Goal: Task Accomplishment & Management: Complete application form

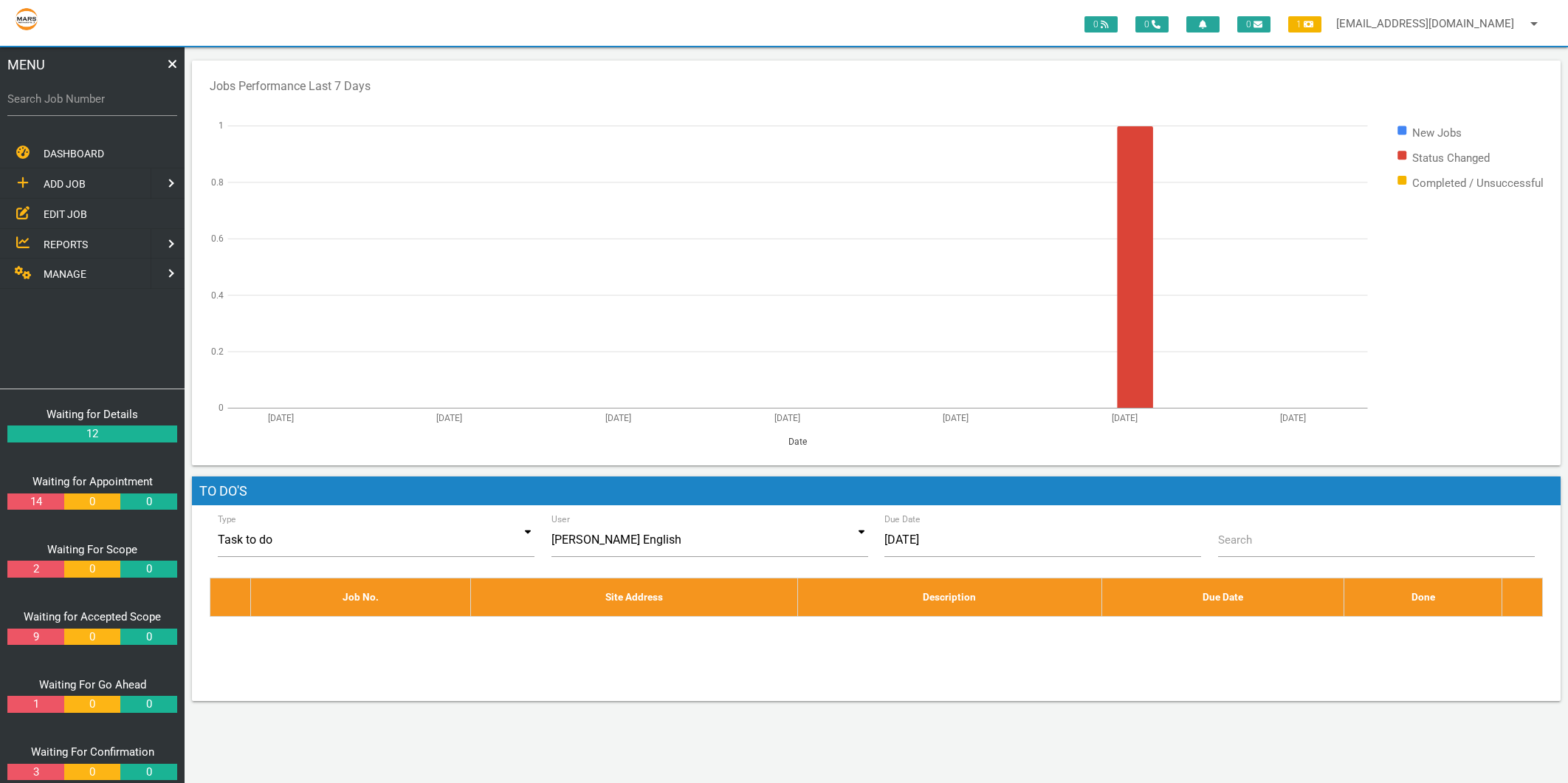
click at [66, 105] on label "Search Job Number" at bounding box center [92, 99] width 170 height 17
click at [66, 105] on input "Search Job Number" at bounding box center [92, 99] width 170 height 34
type input "1743"
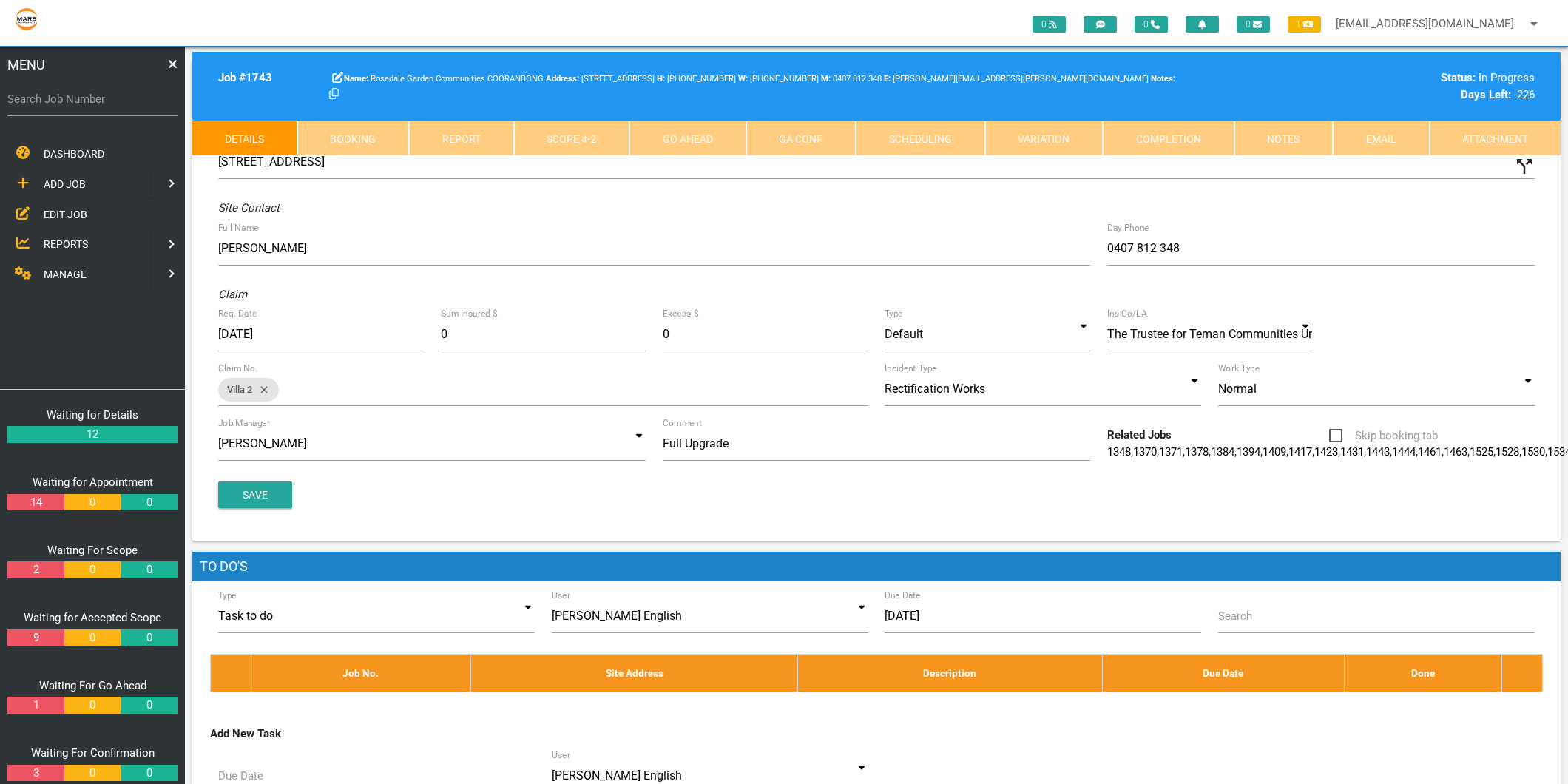
click at [533, 141] on link "Scope 4 - 2" at bounding box center [571, 138] width 116 height 35
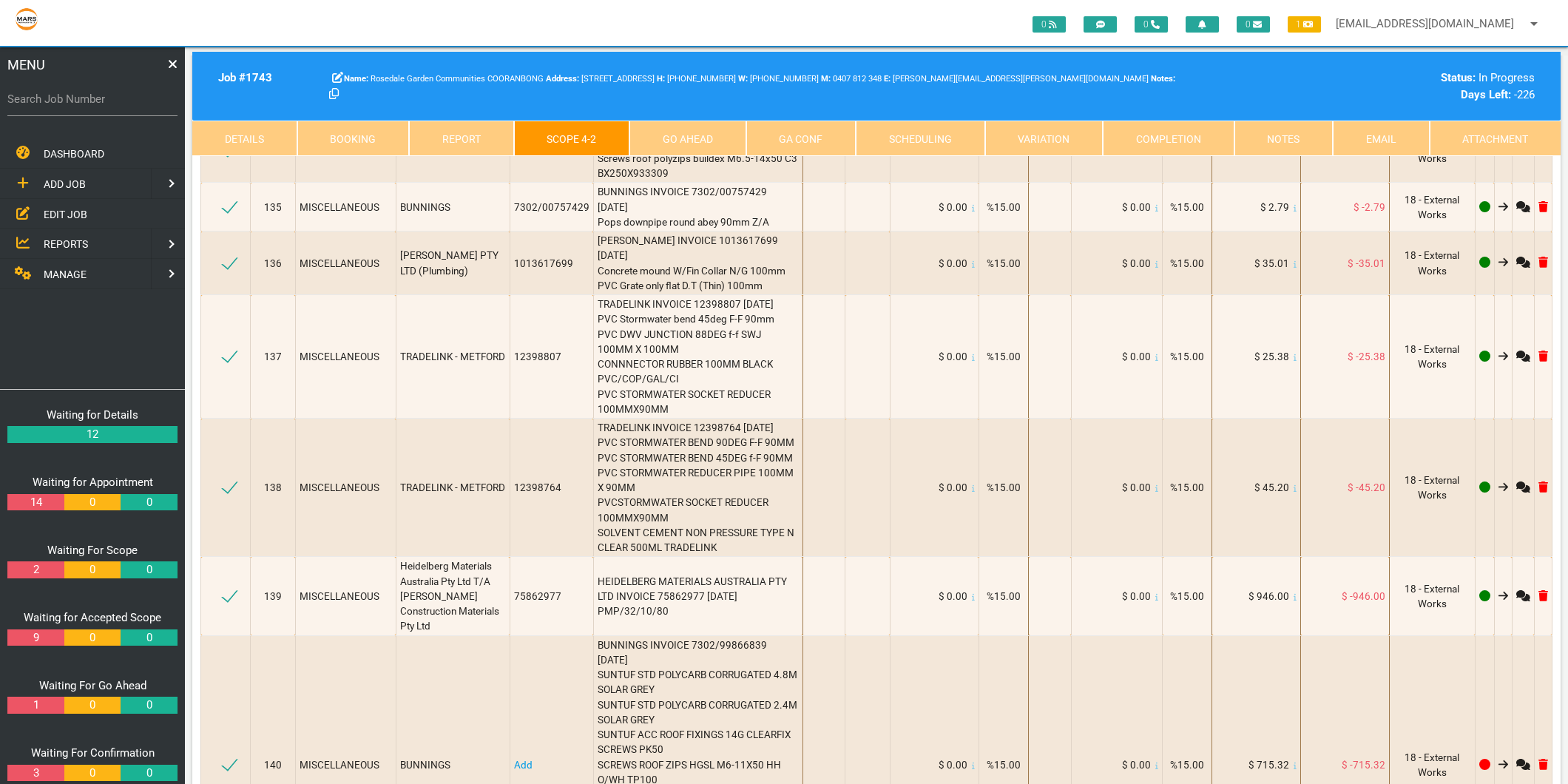
scroll to position [16268, 0]
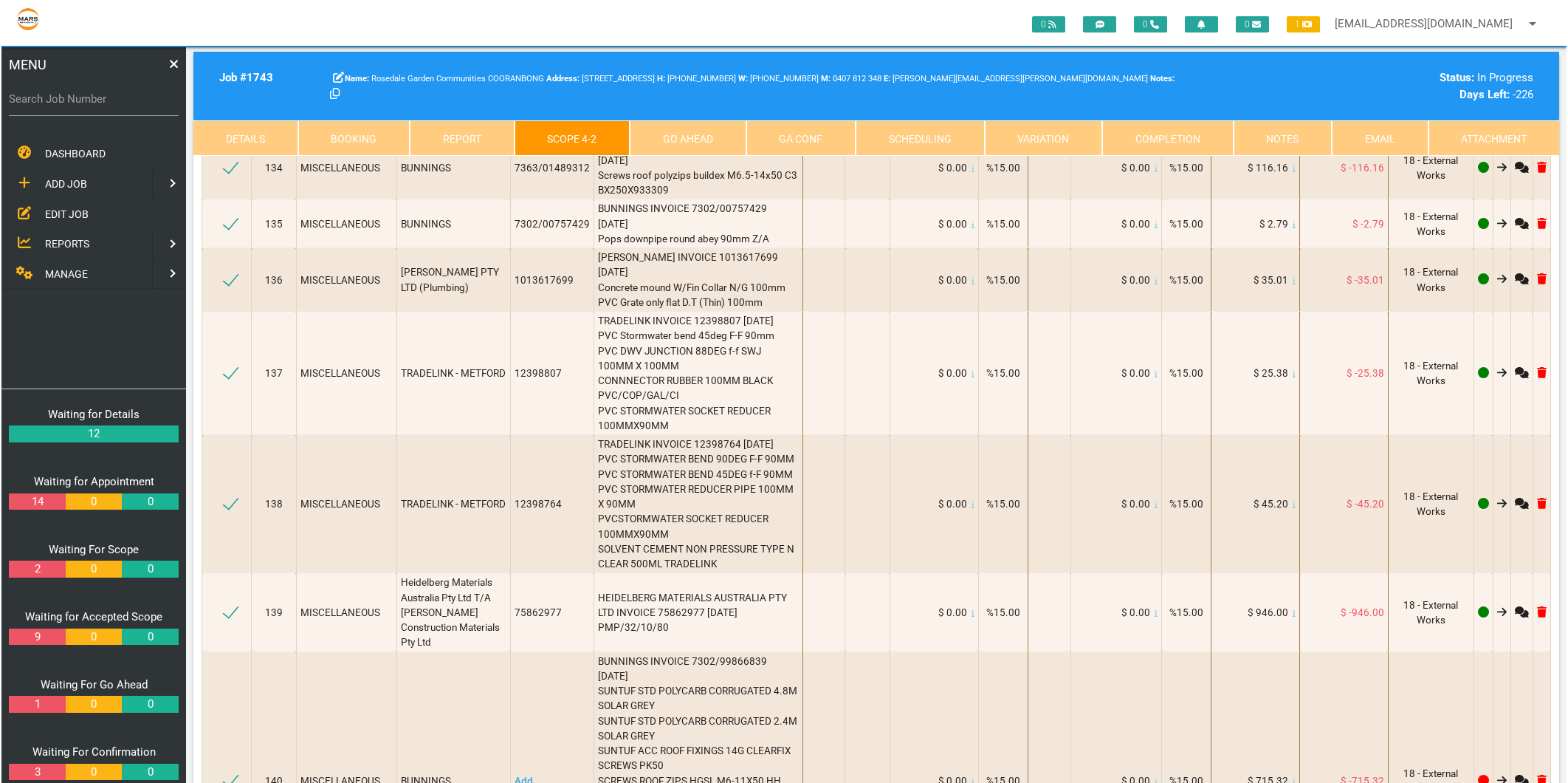
scroll to position [1, 0]
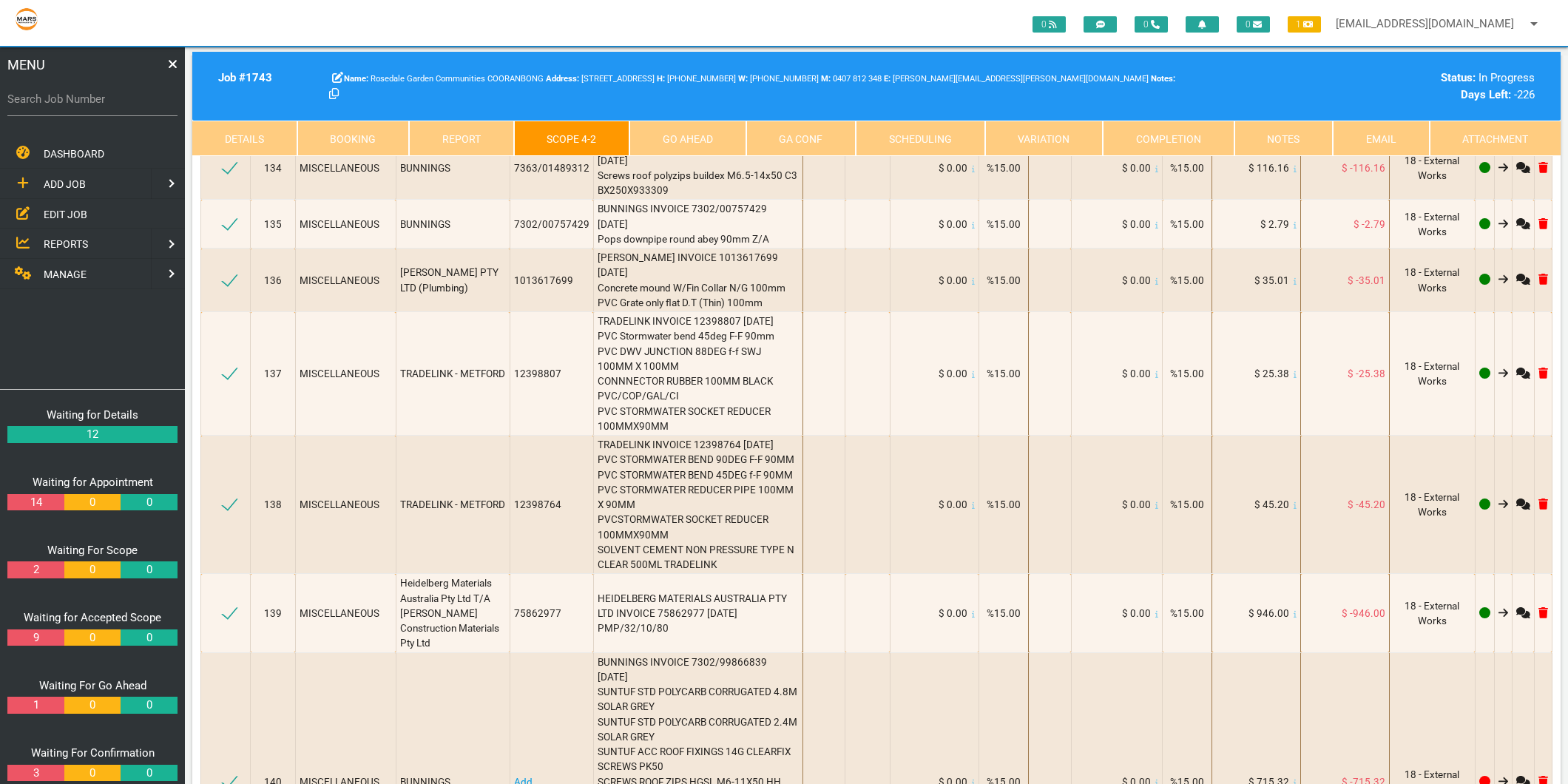
type textarea "PREMIER BRICKS BLOCKS PAVERS INVOICE 00064658 [DATE] 13.38 Pompeii-GP 115x230x5…"
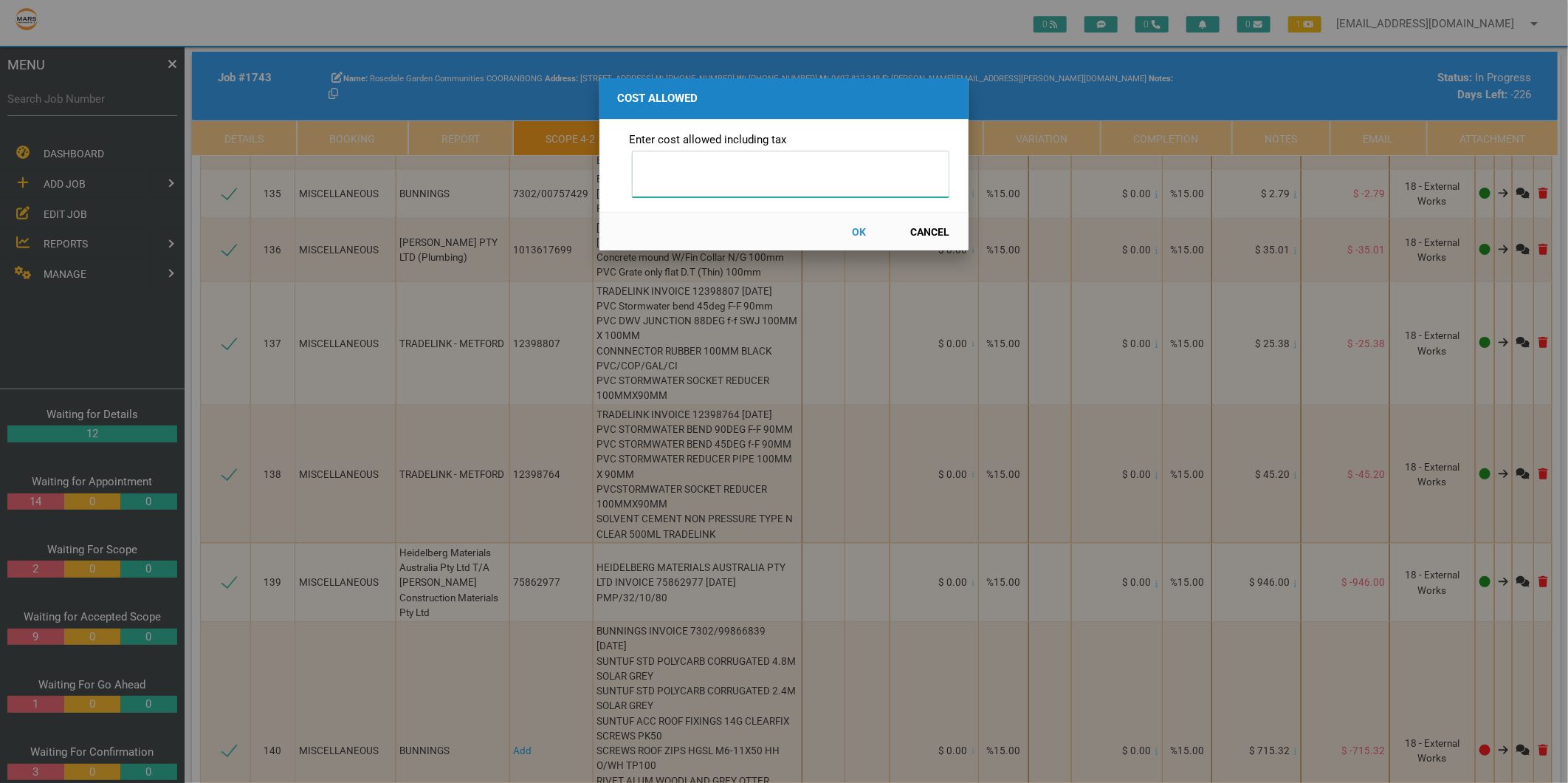
type input "7"
type input "972.99"
click at [853, 233] on button "OK" at bounding box center [859, 231] width 65 height 26
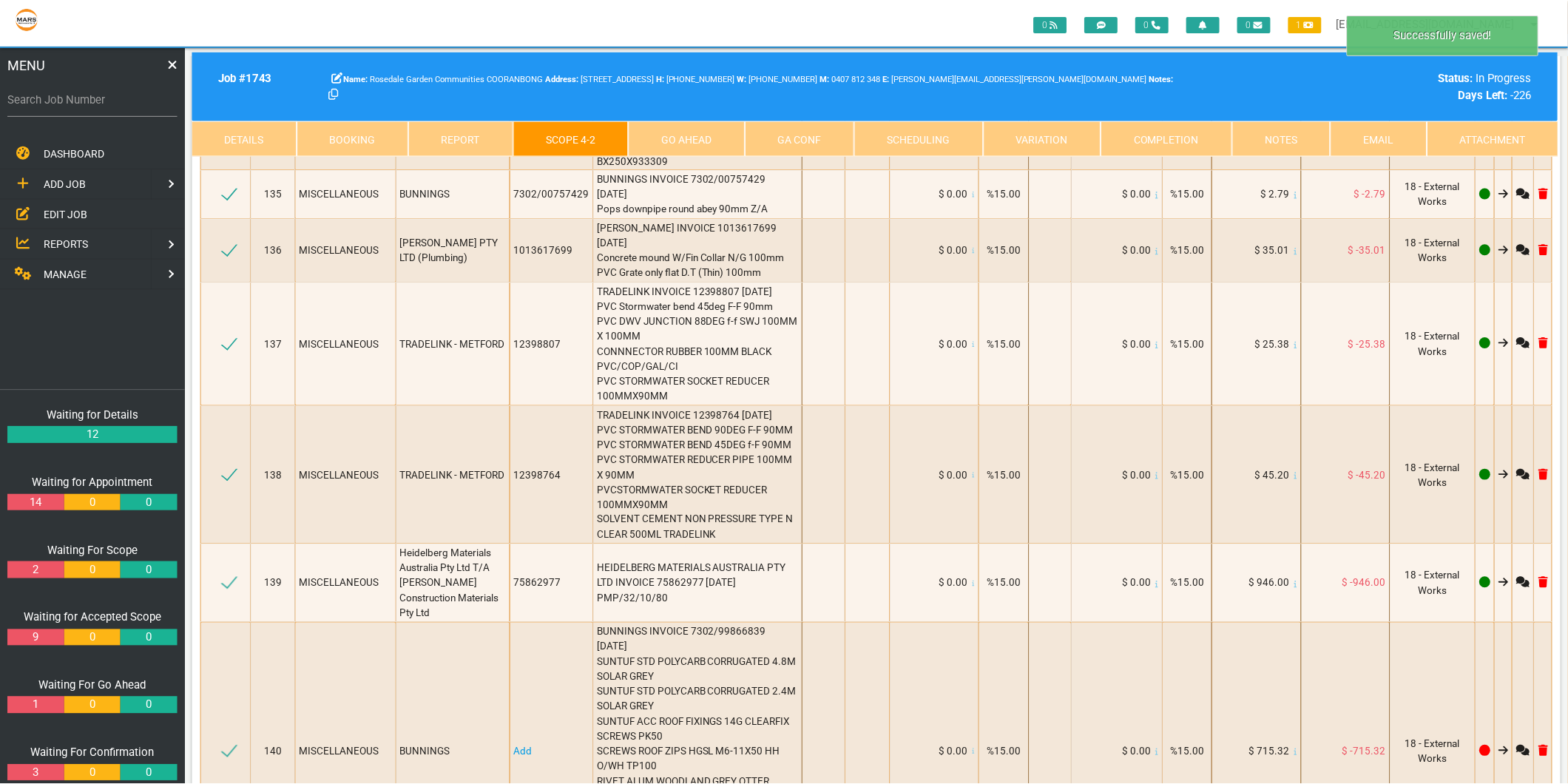
scroll to position [16298, 0]
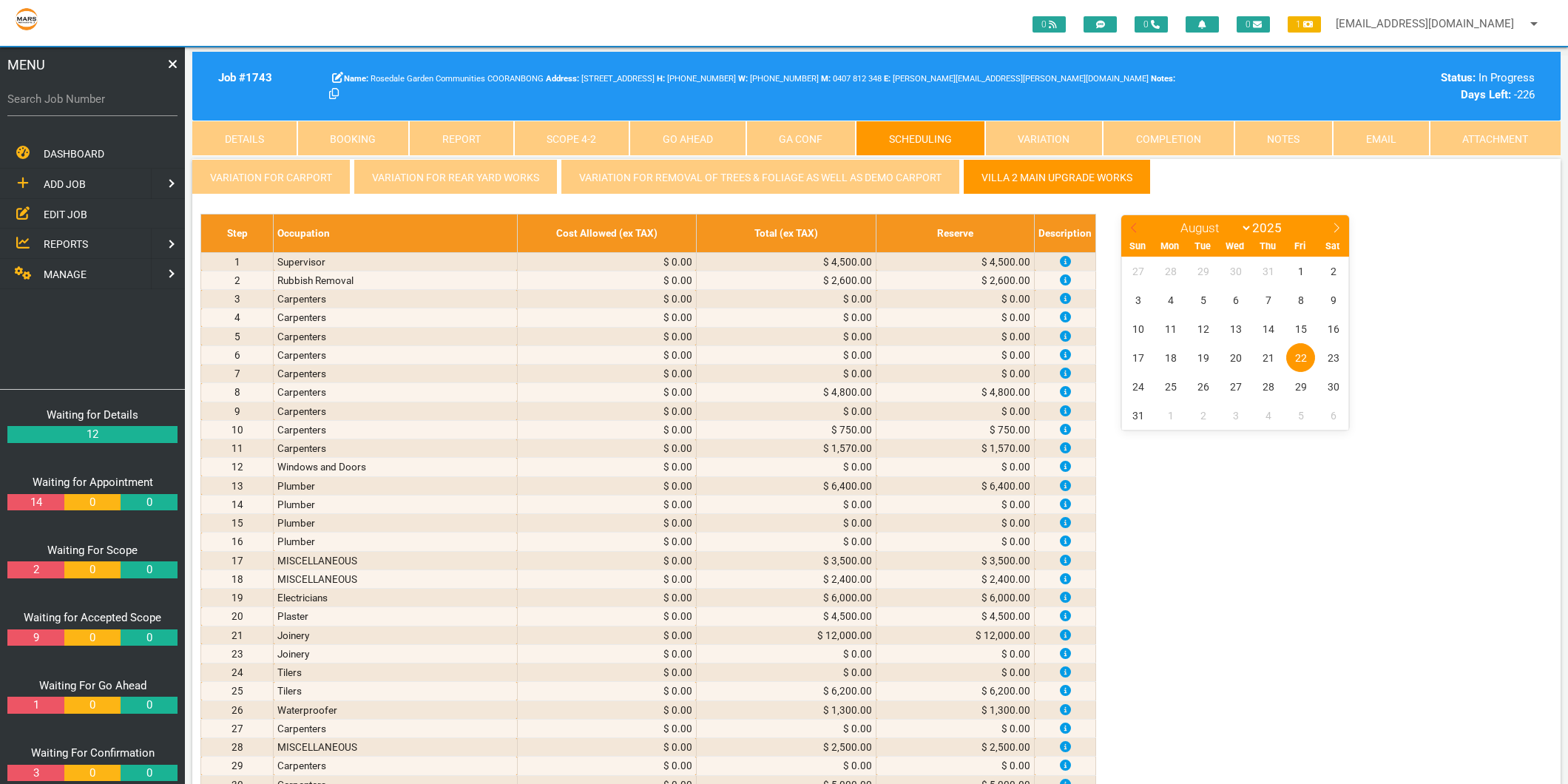
click at [1129, 229] on icon at bounding box center [1133, 227] width 10 height 10
select select "6"
click at [1233, 333] on span "16" at bounding box center [1235, 328] width 29 height 29
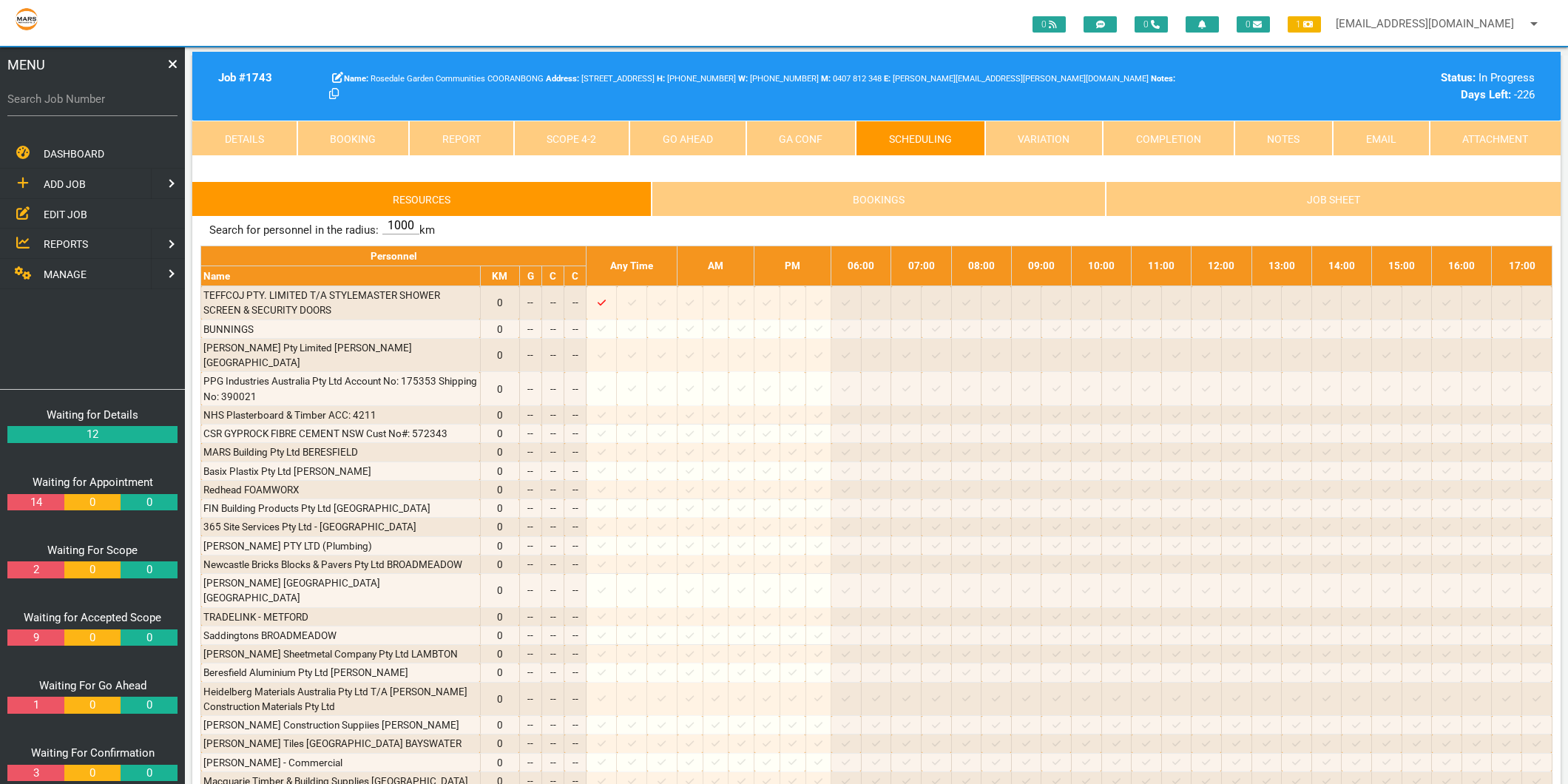
scroll to position [3548, 0]
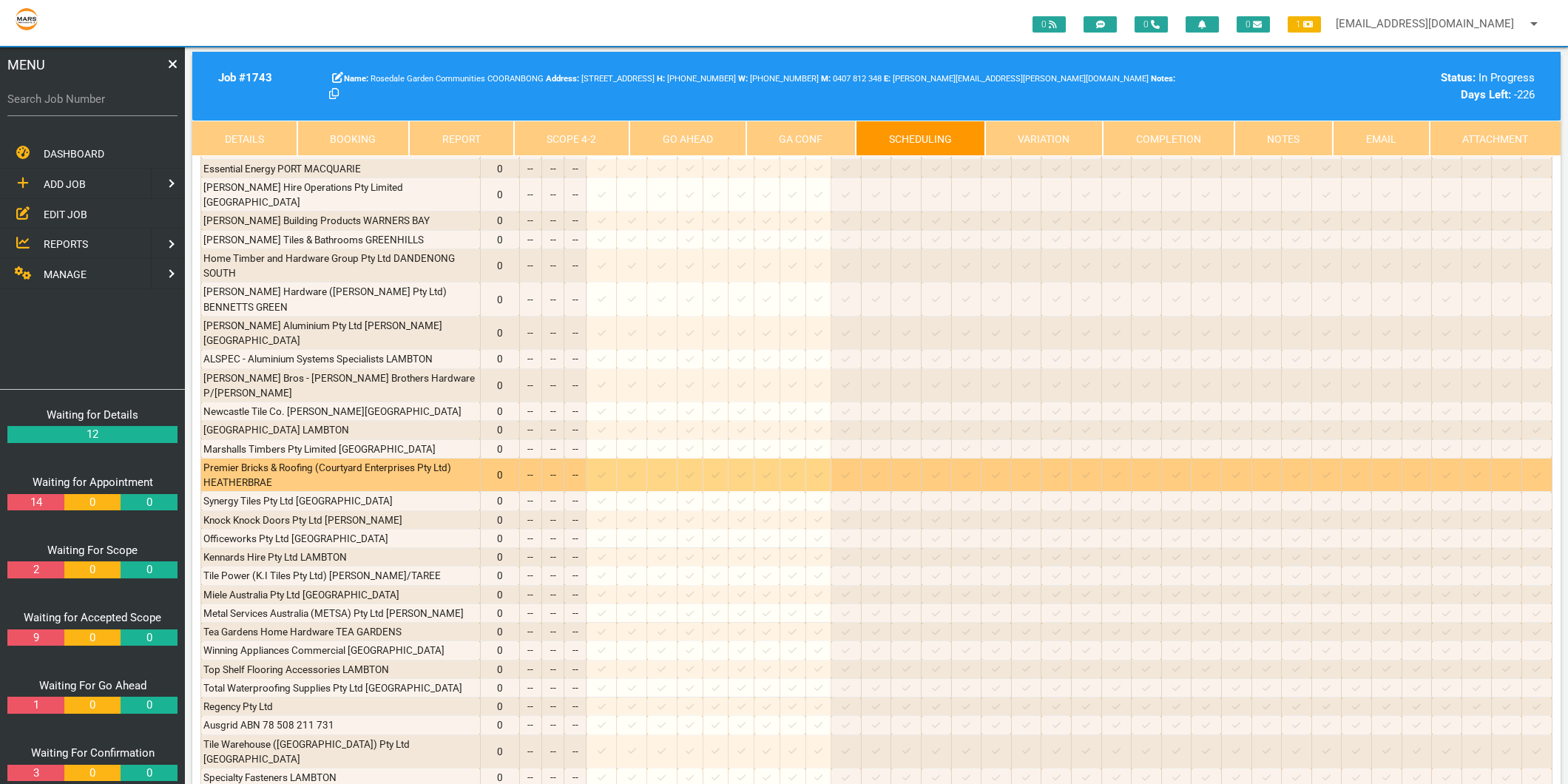
click at [636, 471] on icon at bounding box center [632, 475] width 8 height 9
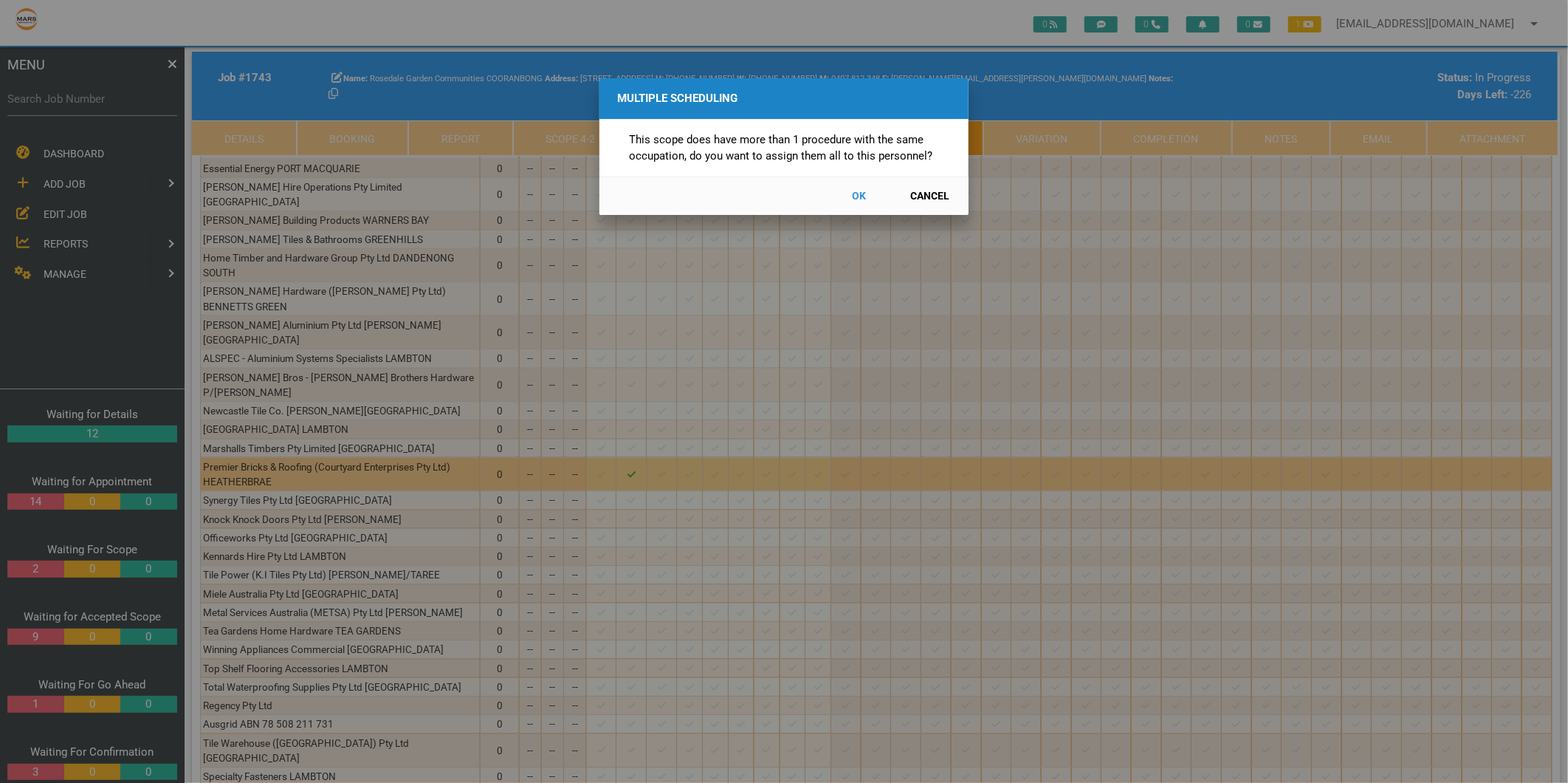
click at [934, 194] on button "Cancel" at bounding box center [930, 196] width 65 height 26
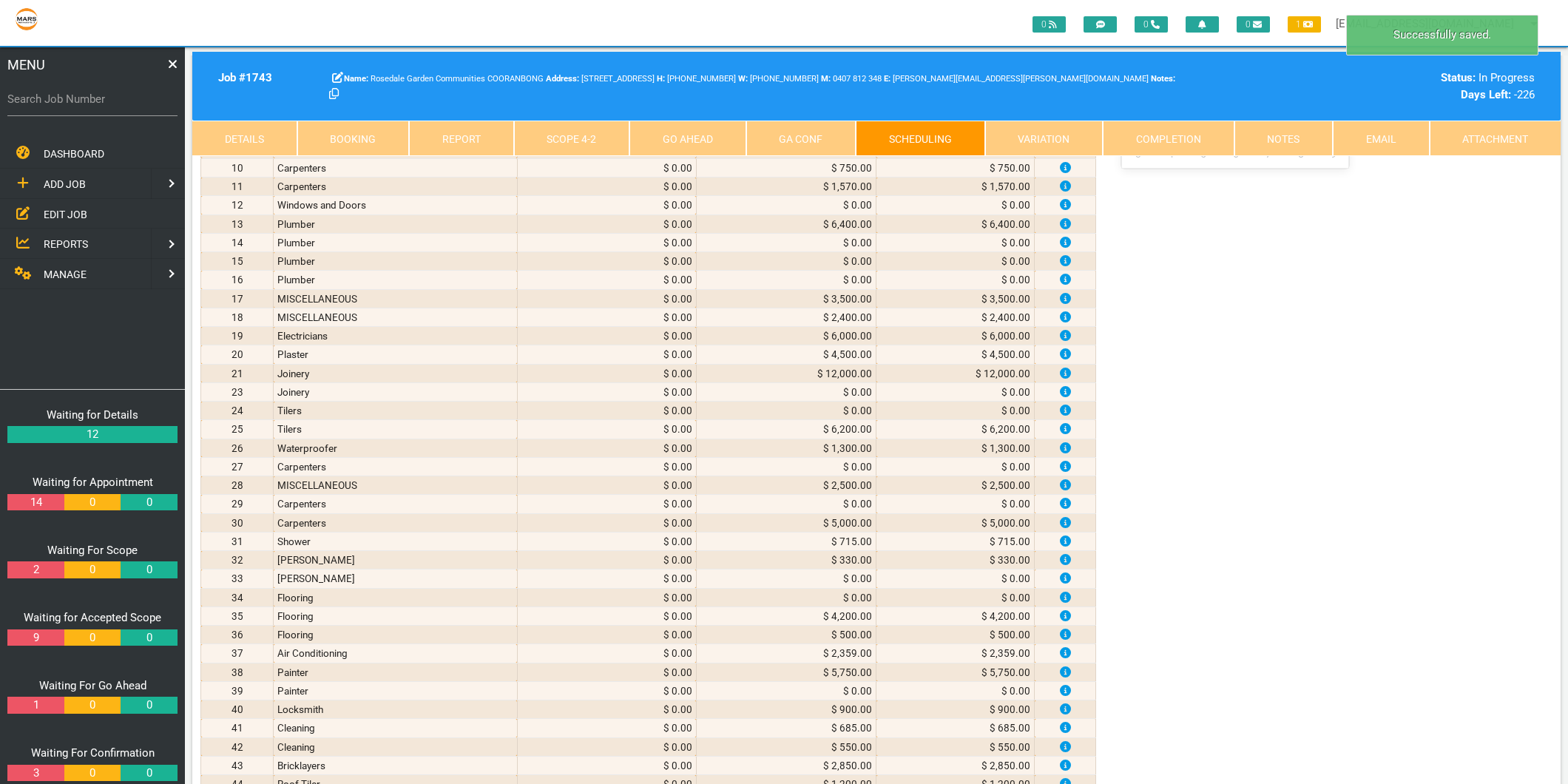
scroll to position [0, 0]
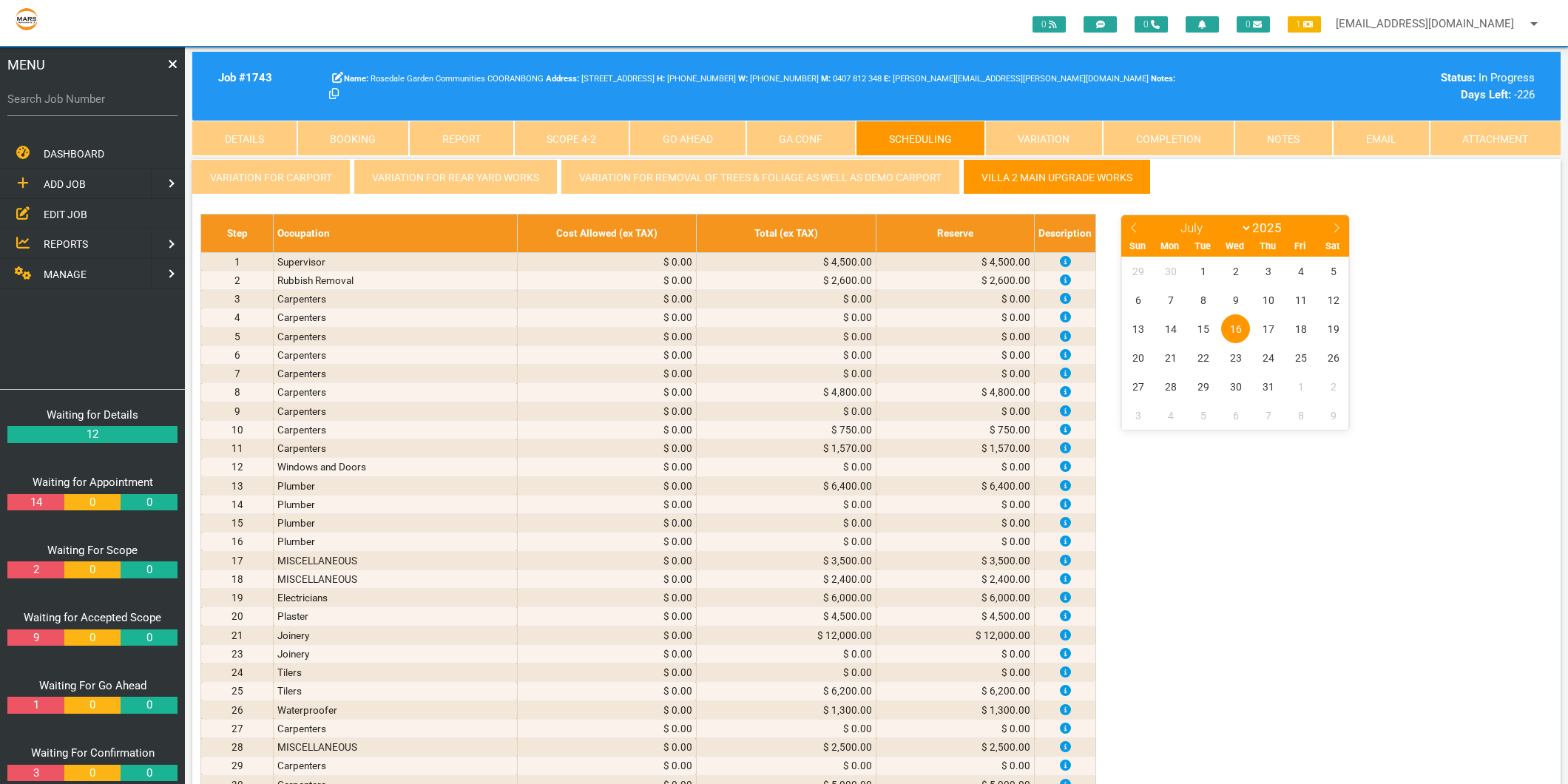
click at [569, 134] on link "Scope 4 - 2" at bounding box center [571, 138] width 116 height 35
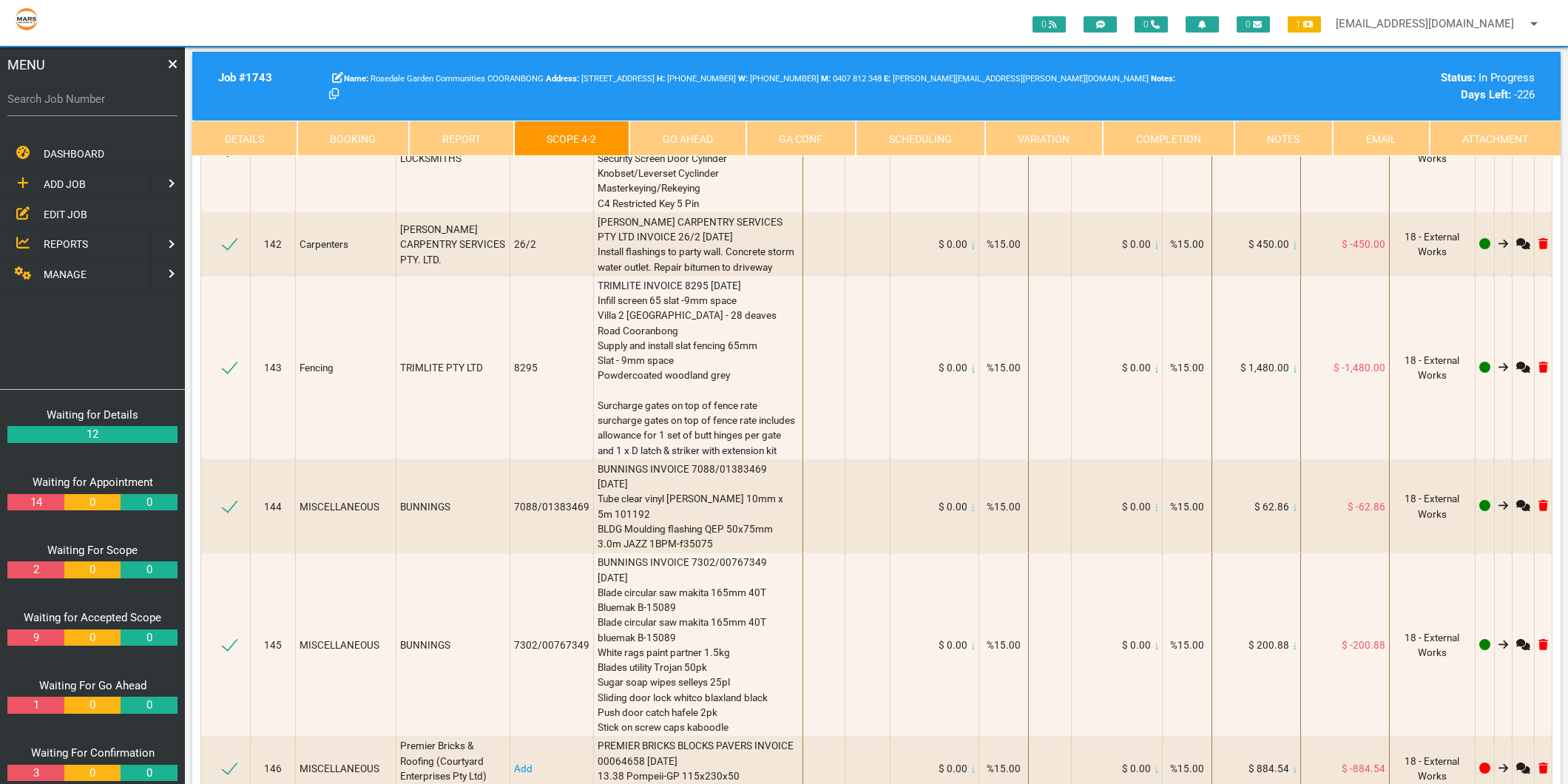
scroll to position [16432, 0]
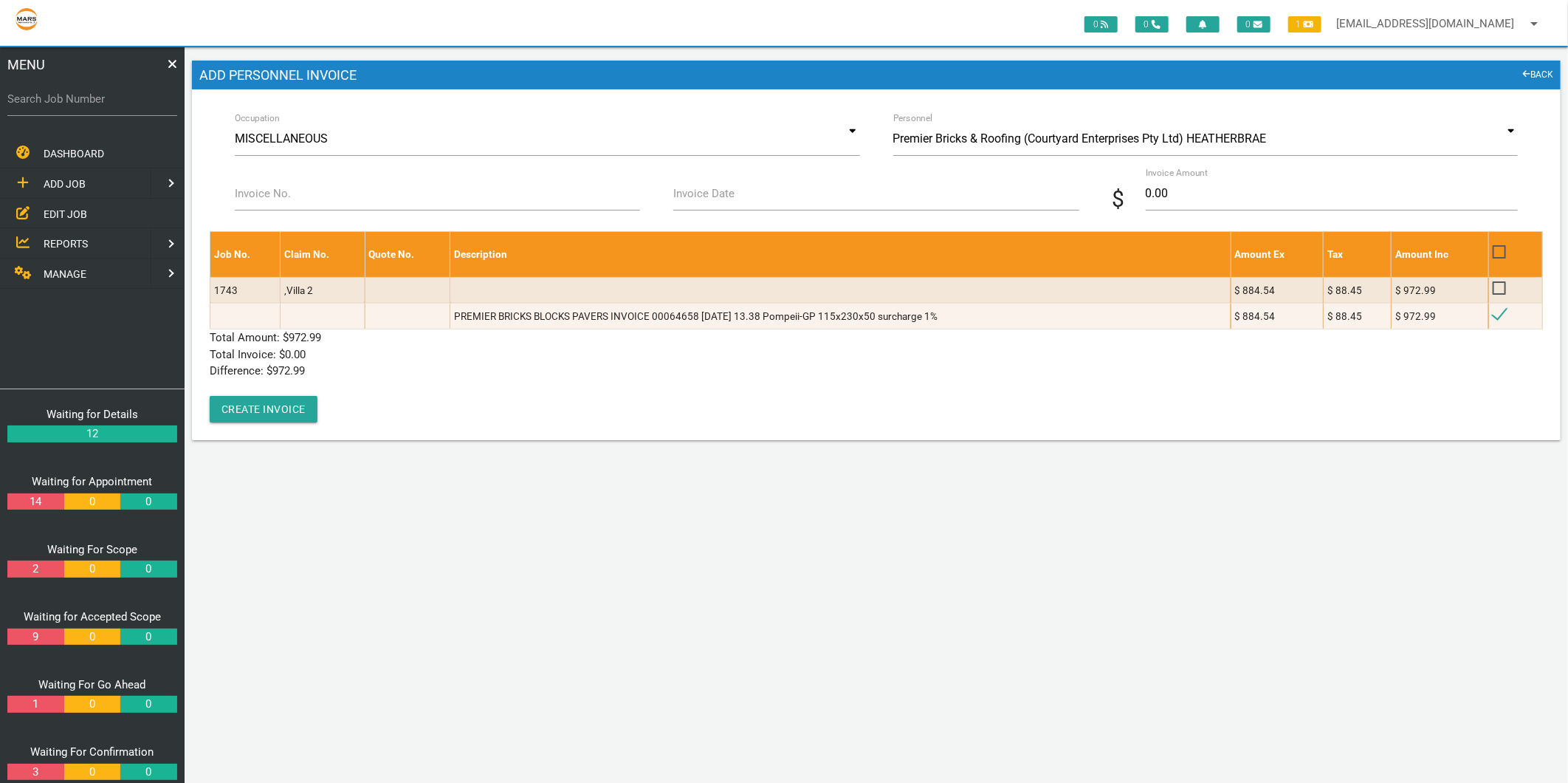
click at [276, 190] on label "Invoice No." at bounding box center [263, 194] width 56 height 17
click at [276, 190] on input "Invoice No." at bounding box center [437, 194] width 405 height 34
type input "00064658"
click at [695, 192] on label "Invoice Date" at bounding box center [704, 194] width 62 height 17
click at [695, 192] on input "Invoice Date" at bounding box center [876, 194] width 405 height 34
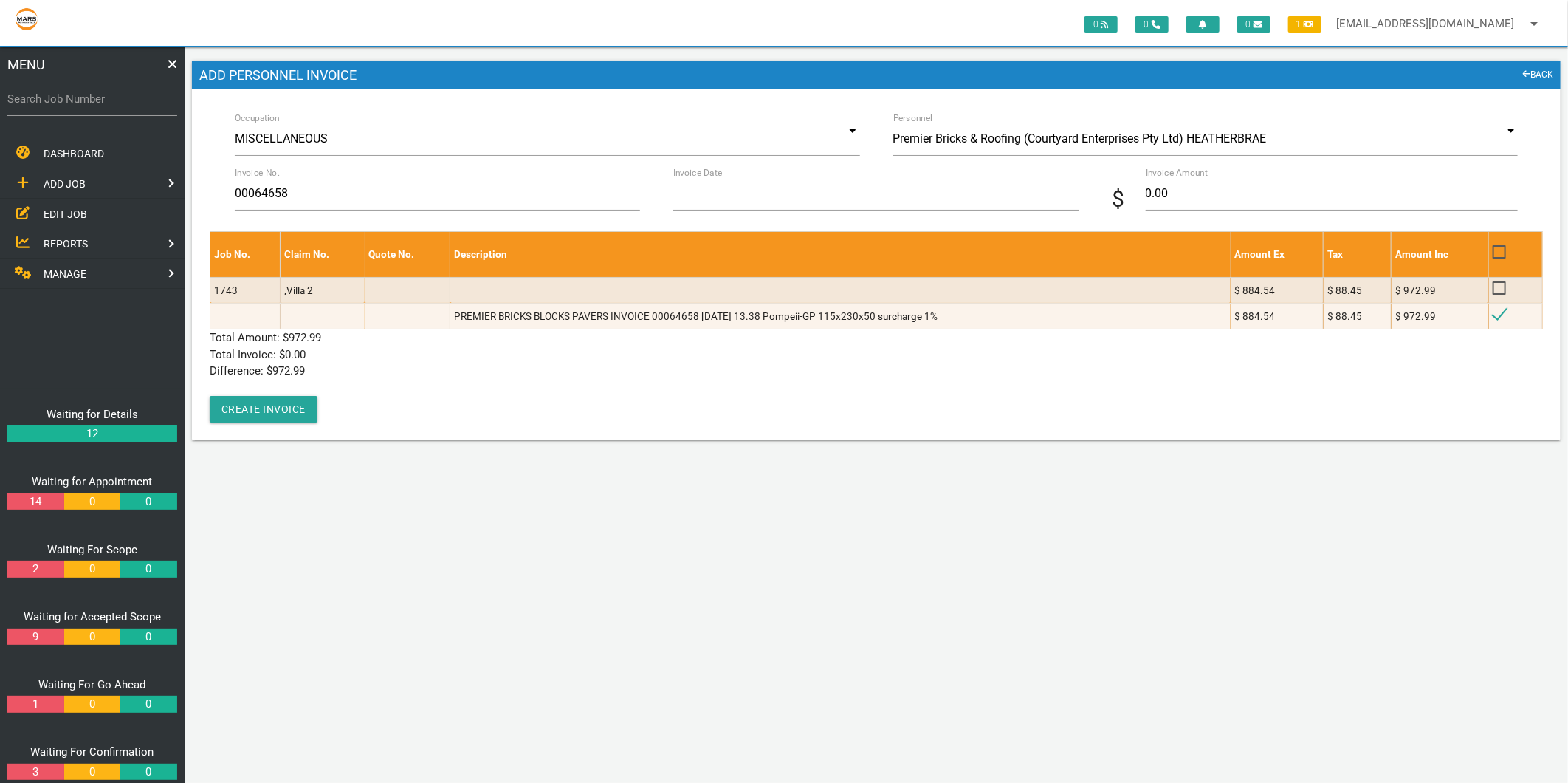
click at [695, 192] on input "Invoice Date" at bounding box center [876, 194] width 405 height 34
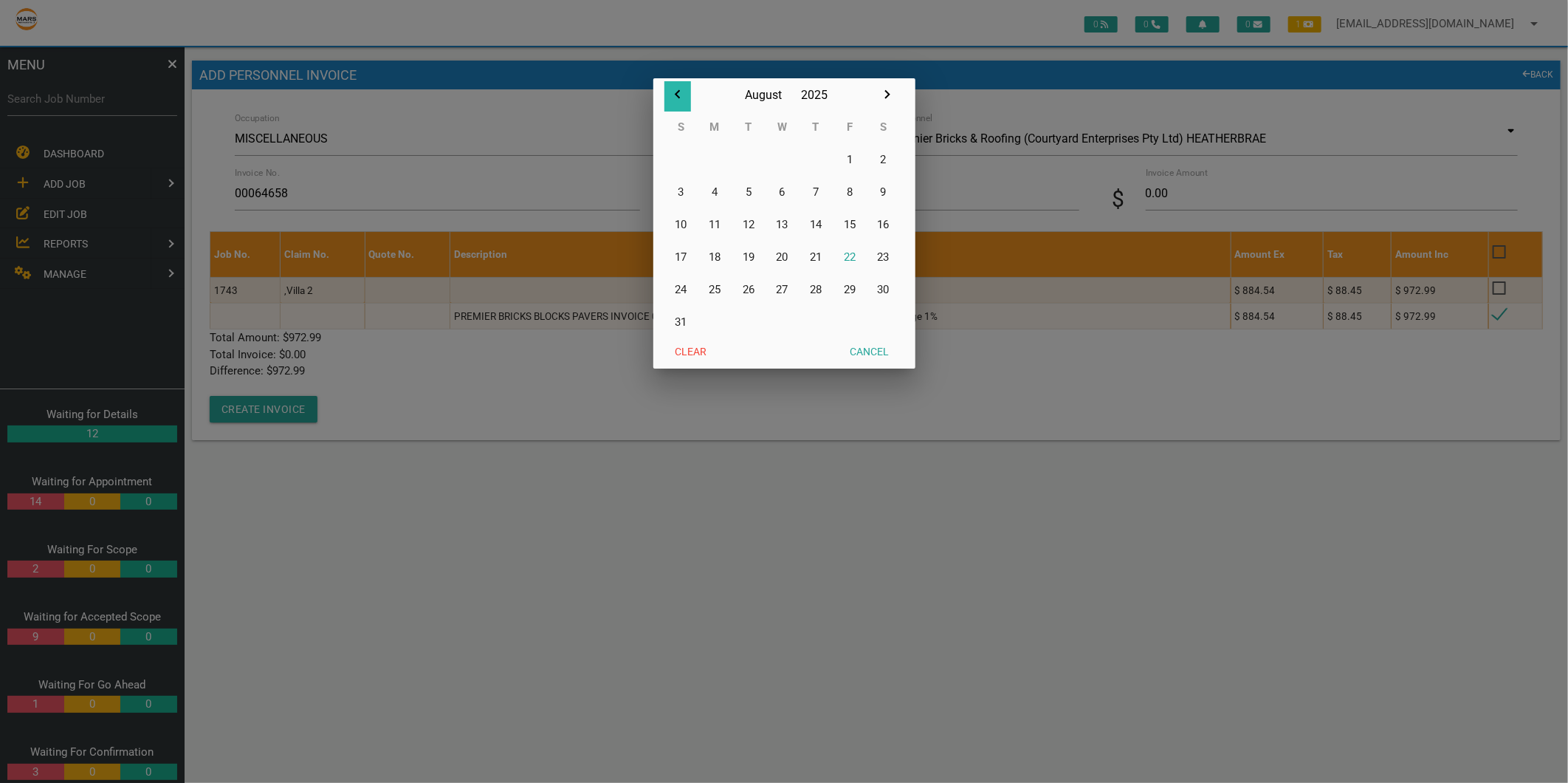
click at [674, 94] on icon "button" at bounding box center [677, 94] width 18 height 18
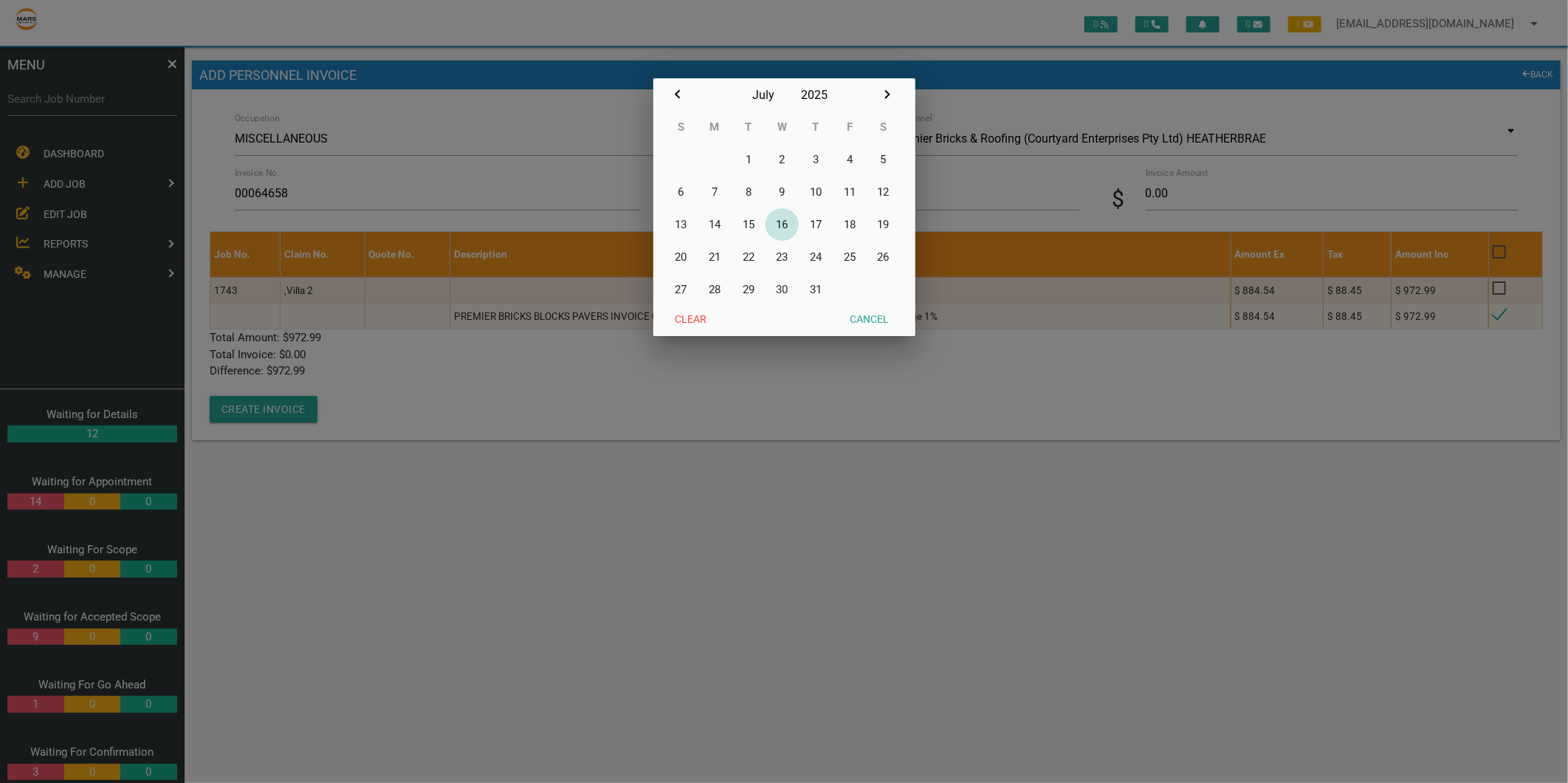
click at [788, 224] on button "16" at bounding box center [783, 225] width 34 height 33
type input "[DATE]"
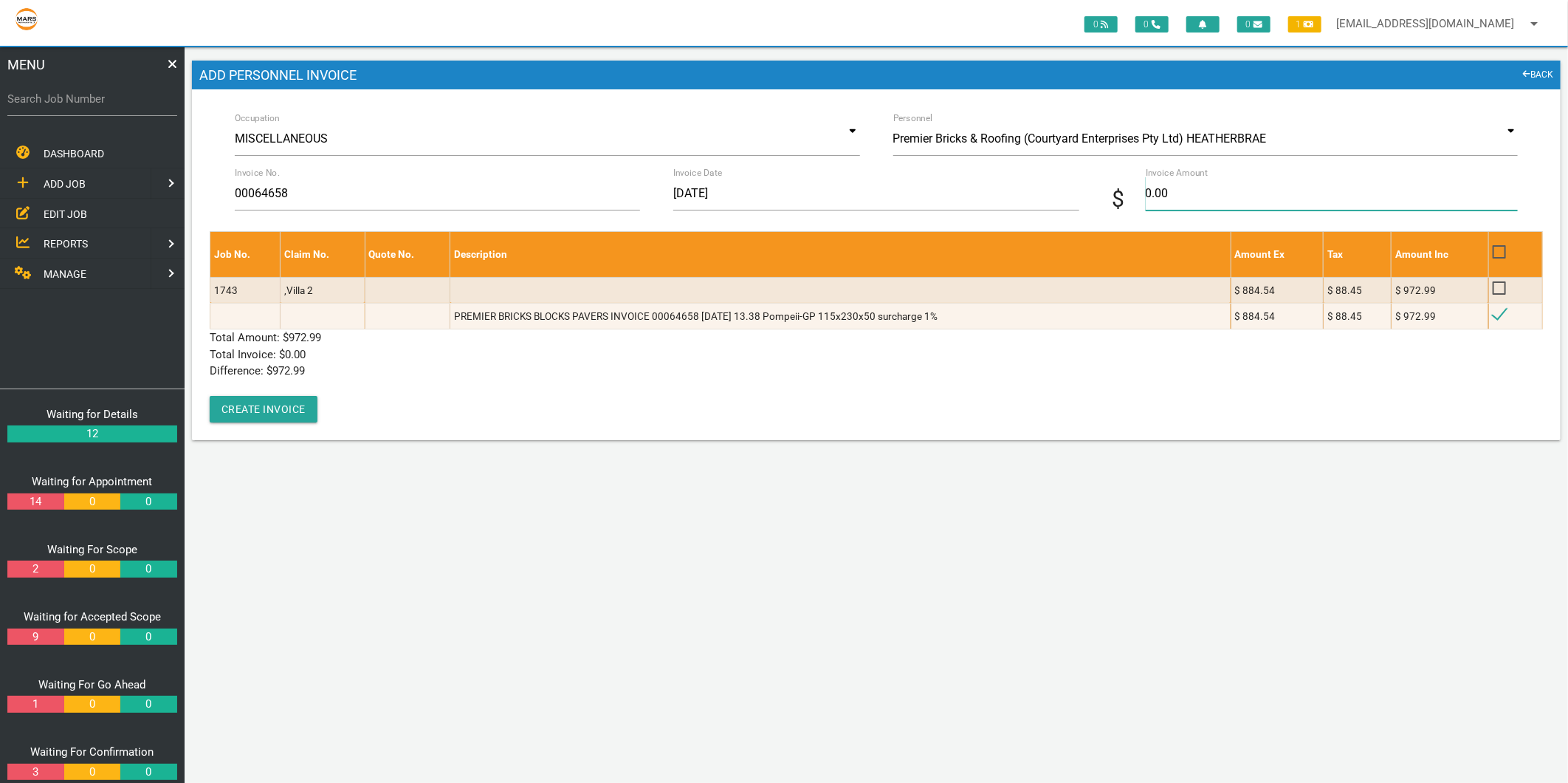
click at [1167, 197] on input "0.00" at bounding box center [1332, 194] width 372 height 34
type input "972.99"
click at [513, 376] on p "Difference: $ 972.99" at bounding box center [876, 371] width 1333 height 17
click at [291, 414] on button "Create Invoice" at bounding box center [264, 409] width 108 height 27
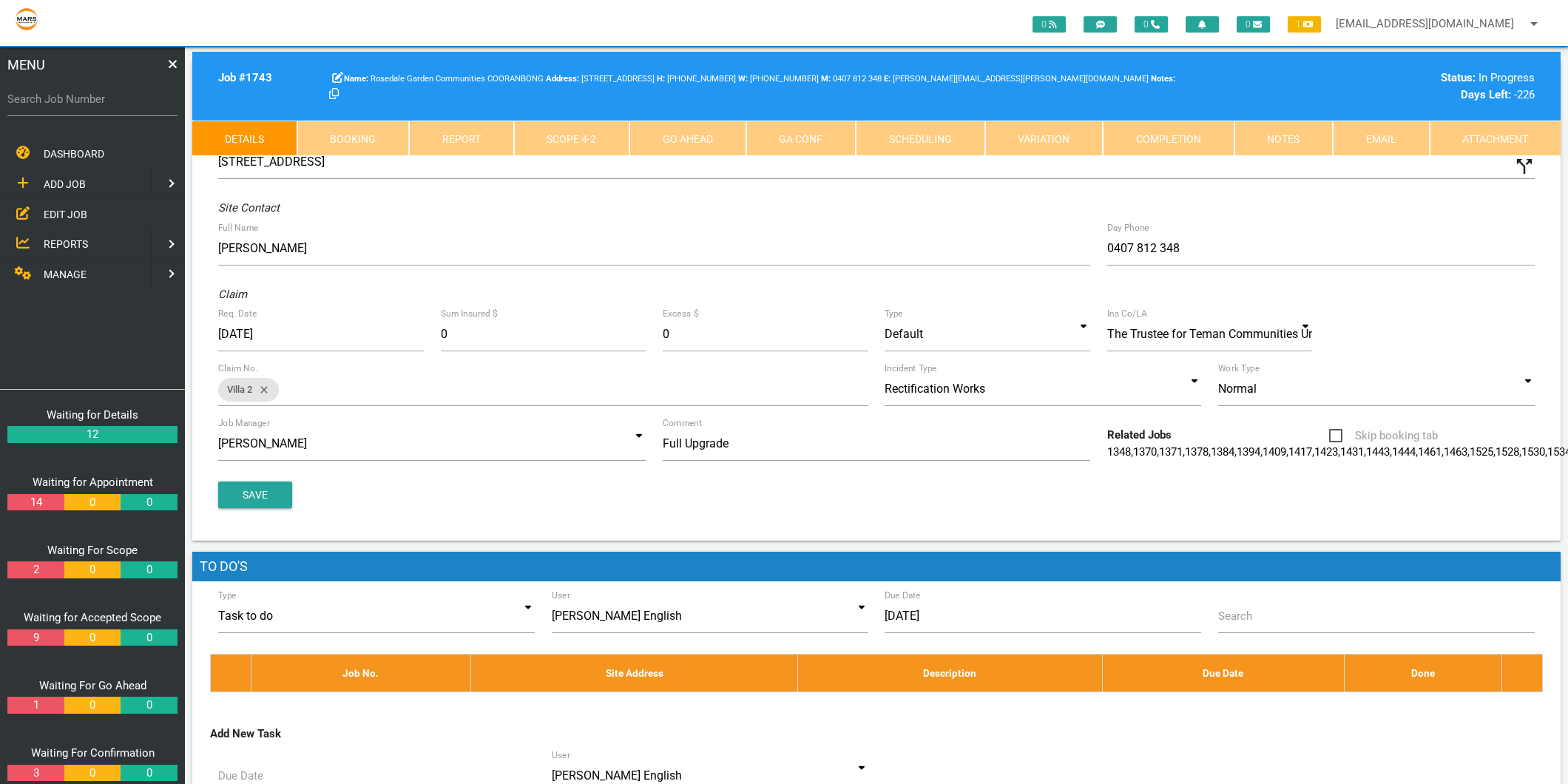
click at [79, 277] on span "MANAGE" at bounding box center [65, 274] width 43 height 12
click at [74, 188] on span "PERSONNEL" at bounding box center [73, 183] width 59 height 12
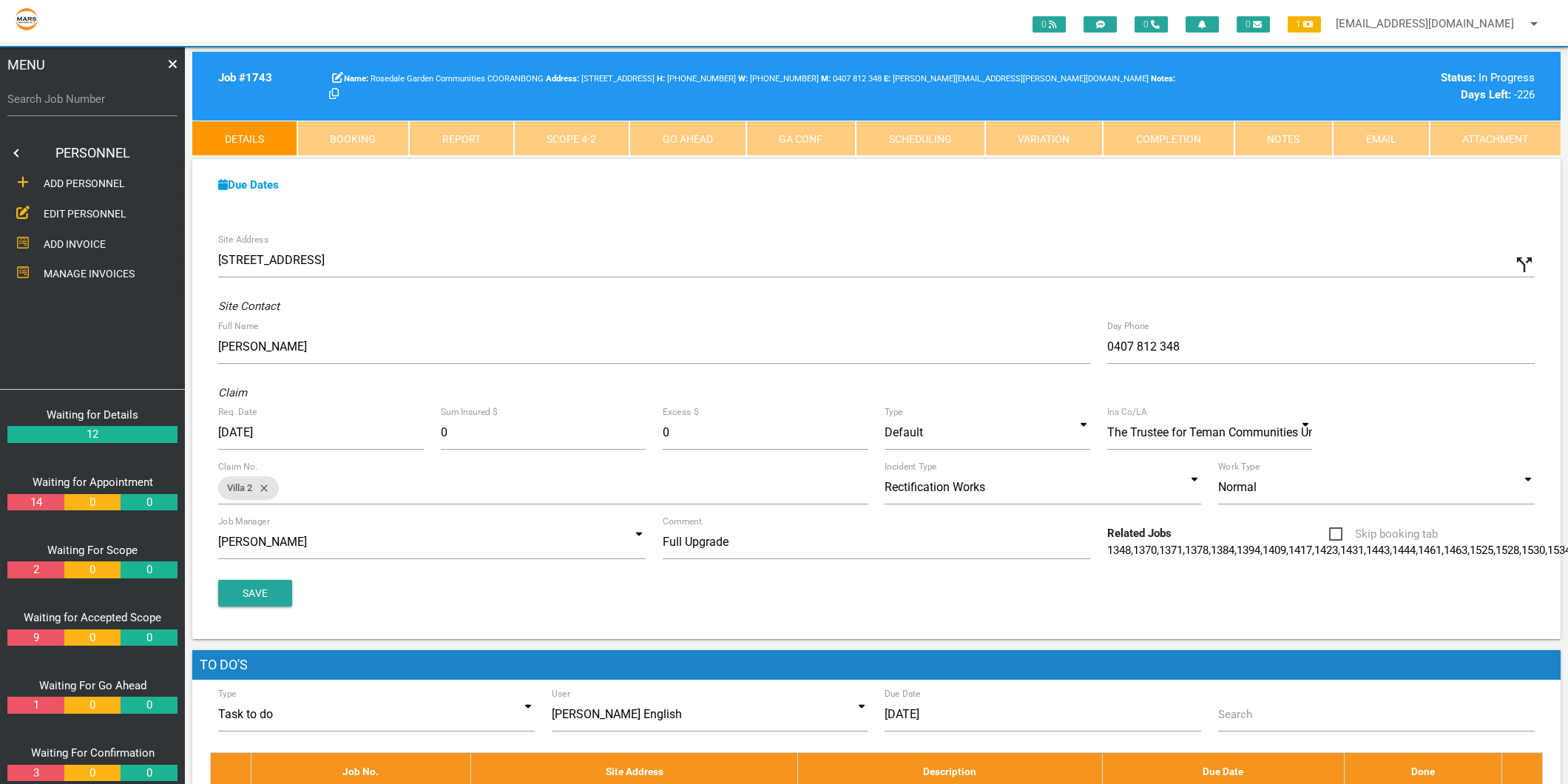
click at [68, 213] on span "EDIT PERSONNEL" at bounding box center [85, 213] width 83 height 12
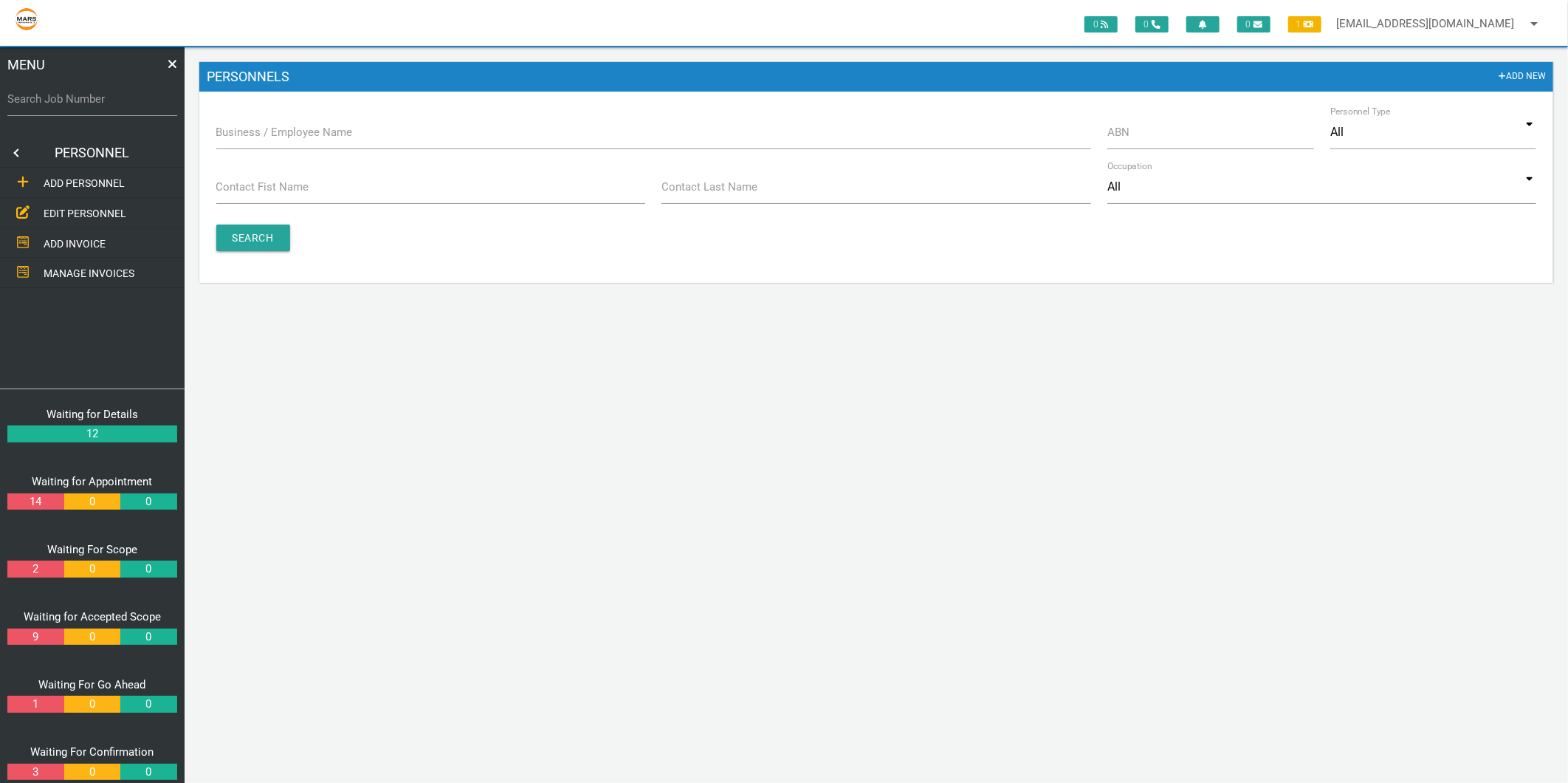
click at [263, 139] on label "Business / Employee Name" at bounding box center [284, 133] width 137 height 17
click at [263, 139] on input "Business / Employee Name" at bounding box center [653, 133] width 875 height 34
type input "premier"
drag, startPoint x: 295, startPoint y: 233, endPoint x: 280, endPoint y: 234, distance: 15.0
click at [286, 235] on div "Search" at bounding box center [876, 238] width 1338 height 27
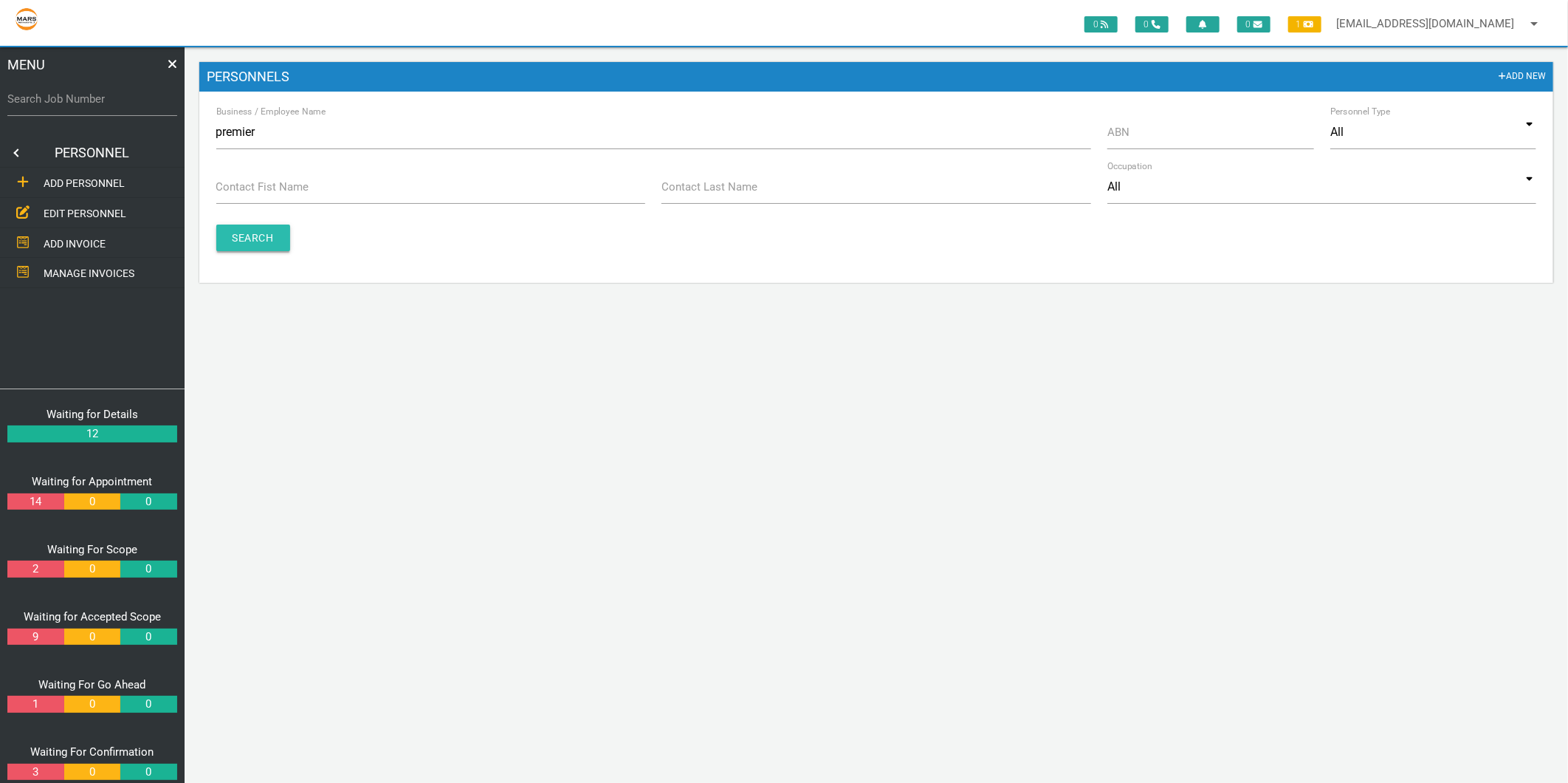
click at [274, 232] on input "Search" at bounding box center [253, 238] width 74 height 27
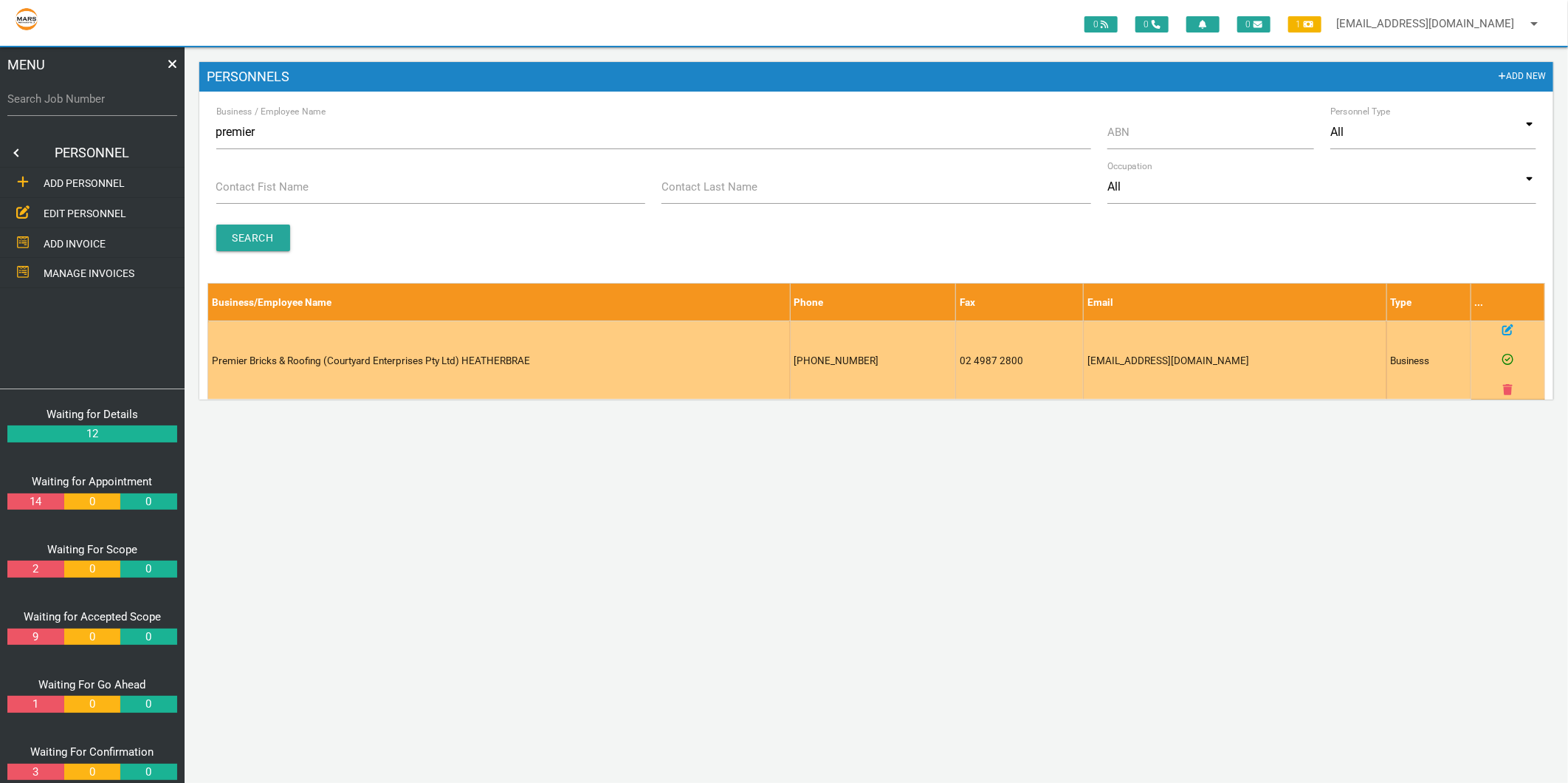
click at [1507, 328] on icon at bounding box center [1508, 329] width 11 height 11
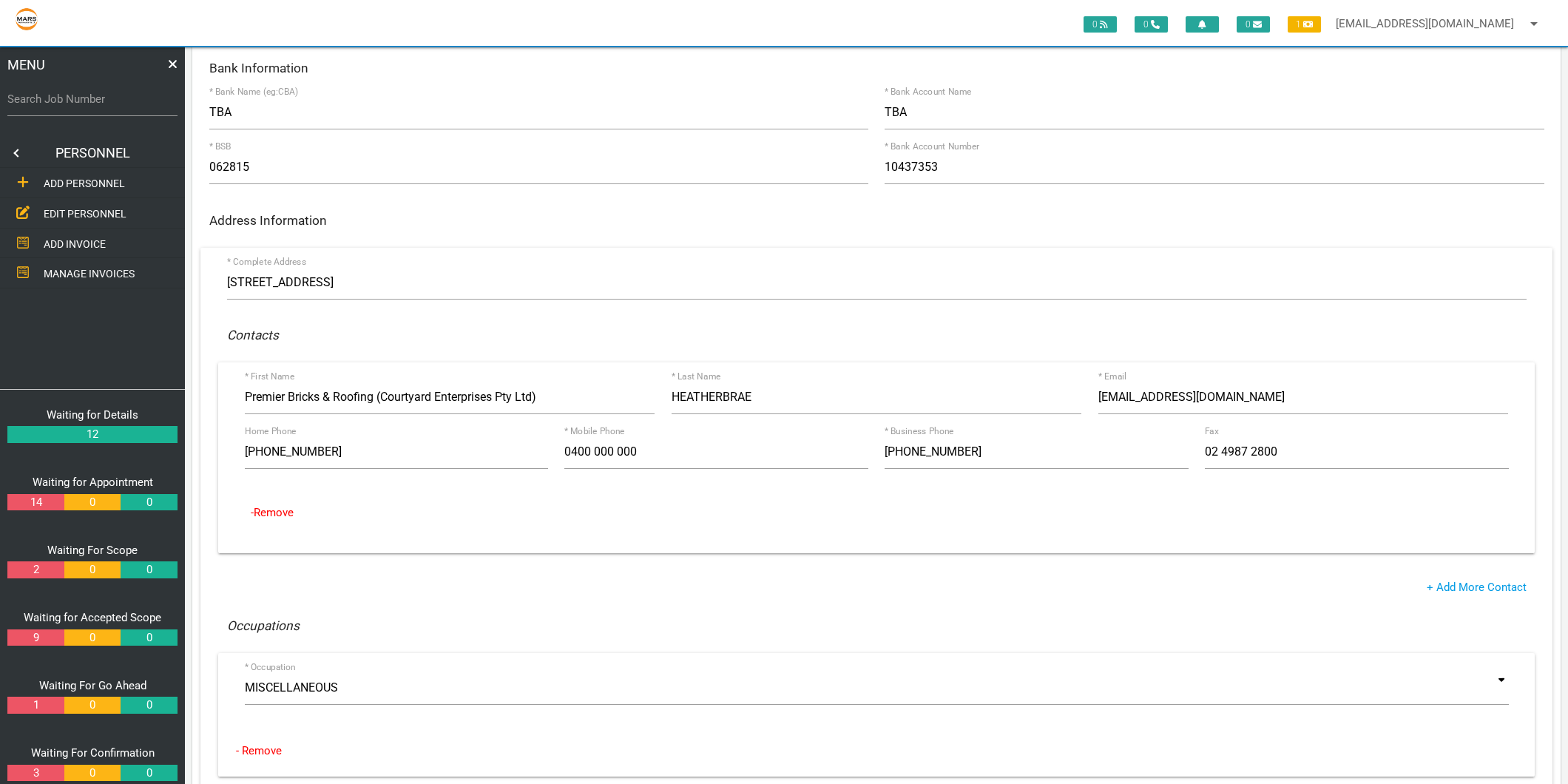
scroll to position [164, 0]
